Goal: Transaction & Acquisition: Purchase product/service

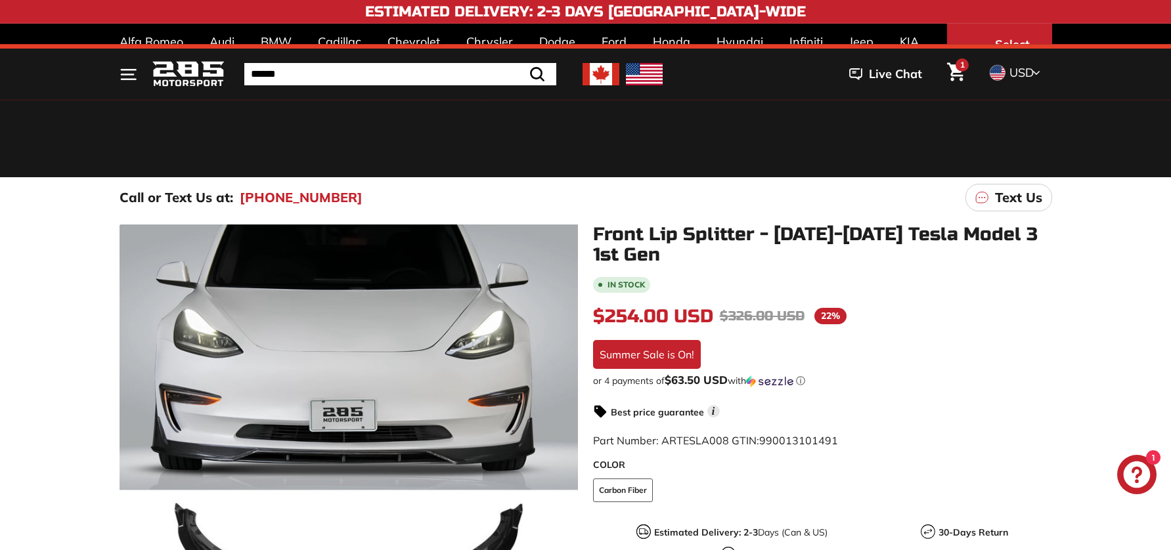
scroll to position [550, 0]
